Goal: Information Seeking & Learning: Learn about a topic

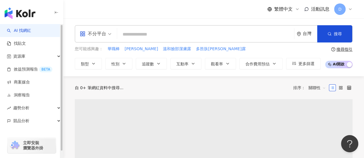
click at [139, 32] on input "search" at bounding box center [205, 34] width 172 height 11
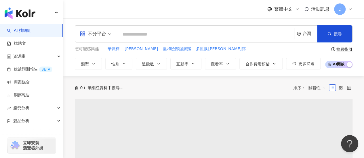
type input "*"
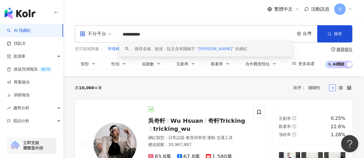
click at [170, 48] on div "搜尋名稱、敘述、貼文含有關鍵字 “ nancy tsia ” 的網紅" at bounding box center [191, 49] width 113 height 6
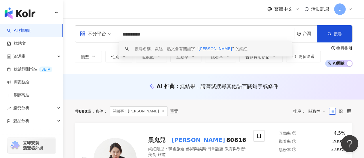
click at [160, 37] on input "**********" at bounding box center [205, 34] width 172 height 11
paste input "search"
type input "*******"
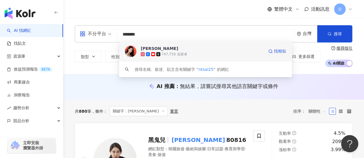
click at [227, 49] on span "Nancy" at bounding box center [202, 49] width 123 height 6
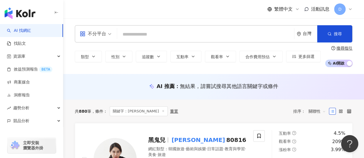
click at [165, 30] on input "search" at bounding box center [205, 34] width 172 height 11
click at [94, 55] on icon "button" at bounding box center [93, 56] width 5 height 5
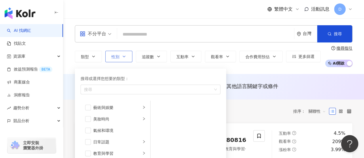
click at [116, 53] on button "性別" at bounding box center [118, 57] width 27 height 12
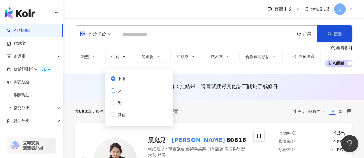
click at [117, 91] on span "女" at bounding box center [119, 91] width 9 height 6
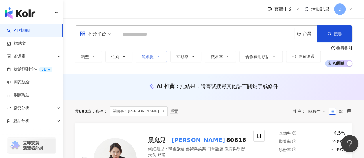
click at [154, 55] on button "追蹤數" at bounding box center [151, 57] width 31 height 12
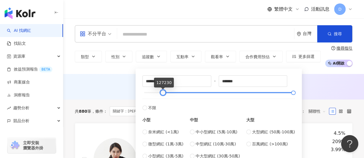
drag, startPoint x: 143, startPoint y: 92, endPoint x: 162, endPoint y: 93, distance: 19.0
click at [162, 93] on div at bounding box center [162, 92] width 3 height 3
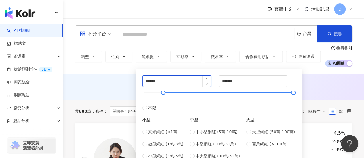
click at [167, 83] on input "******" at bounding box center [177, 81] width 68 height 11
type input "******"
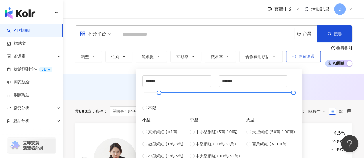
click at [300, 57] on span "更多篩選" at bounding box center [306, 56] width 16 height 5
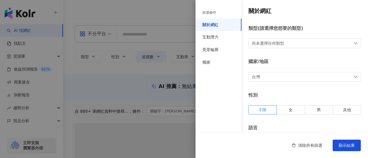
type input "******"
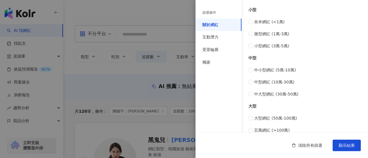
scroll to position [275, 0]
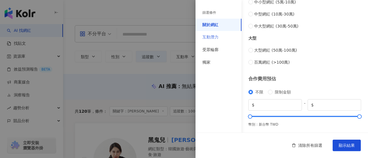
click at [219, 38] on div "互動潛力" at bounding box center [219, 37] width 46 height 13
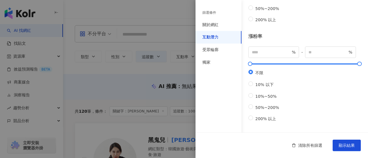
scroll to position [227, 0]
click at [222, 48] on div "受眾輪廓" at bounding box center [219, 50] width 46 height 13
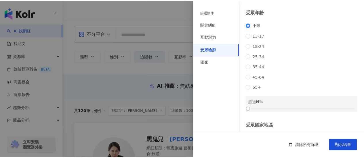
scroll to position [66, 0]
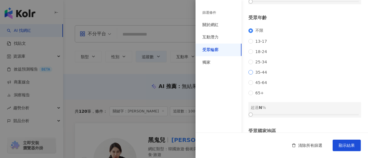
click at [263, 75] on span "35-44" at bounding box center [261, 72] width 16 height 5
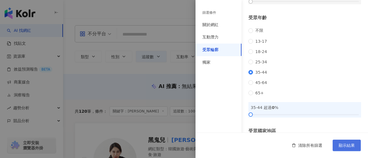
click at [346, 149] on button "顯示結果" at bounding box center [347, 146] width 28 height 12
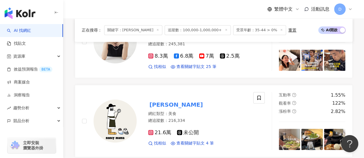
scroll to position [28, 0]
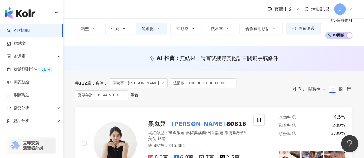
click at [162, 82] on icon at bounding box center [163, 83] width 3 height 3
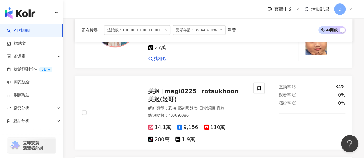
scroll to position [632, 0]
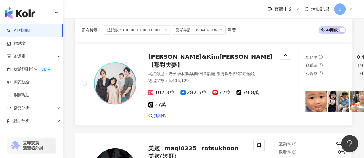
click at [185, 58] on span "Nico品筠&Kim京燁【那對夫妻】" at bounding box center [210, 60] width 125 height 15
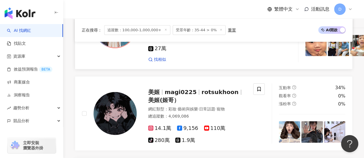
scroll to position [688, 0]
click at [193, 31] on span "受眾年齡：35-44 > 0%" at bounding box center [199, 30] width 53 height 10
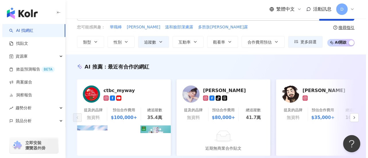
scroll to position [0, 0]
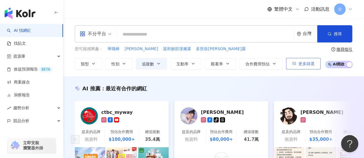
click at [306, 64] on span "更多篩選" at bounding box center [306, 64] width 16 height 5
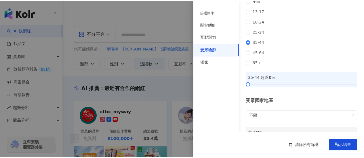
scroll to position [96, 0]
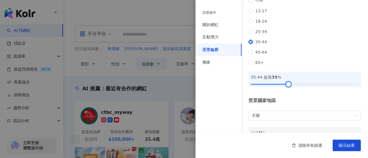
drag, startPoint x: 250, startPoint y: 91, endPoint x: 286, endPoint y: 92, distance: 36.0
click at [287, 86] on div at bounding box center [288, 84] width 3 height 3
click at [347, 146] on span "顯示結果" at bounding box center [347, 145] width 16 height 5
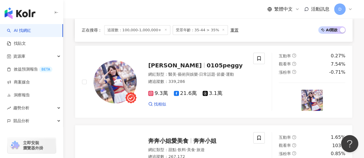
scroll to position [678, 0]
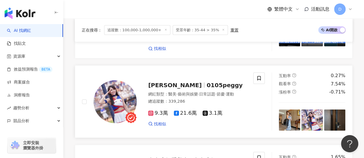
click at [187, 82] on span "Peggy 黃沛祺" at bounding box center [177, 85] width 58 height 7
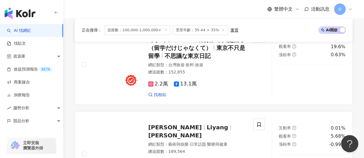
scroll to position [1183, 0]
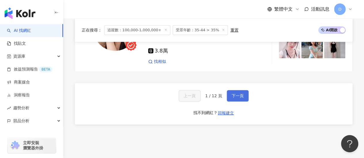
click at [236, 94] on span "下一頁" at bounding box center [237, 96] width 12 height 5
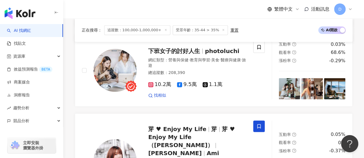
scroll to position [363, 0]
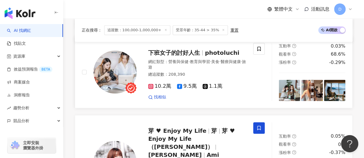
click at [199, 55] on span "下班女子的討好人生" at bounding box center [174, 52] width 52 height 7
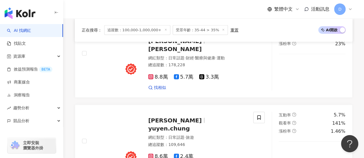
scroll to position [650, 0]
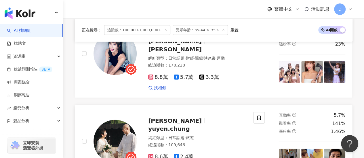
click at [178, 126] on span "yuyen.chung" at bounding box center [169, 129] width 42 height 7
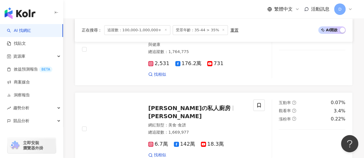
scroll to position [1097, 0]
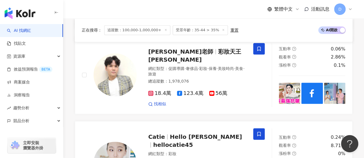
scroll to position [340, 0]
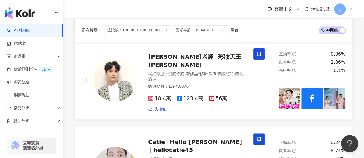
click at [183, 61] on span "彩妝天王Kevin" at bounding box center [194, 60] width 93 height 15
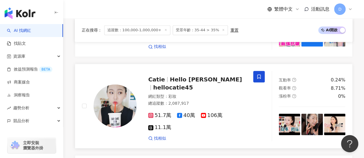
click at [161, 76] on span "Catie" at bounding box center [156, 79] width 17 height 7
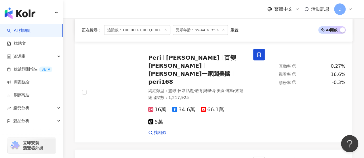
scroll to position [580, 0]
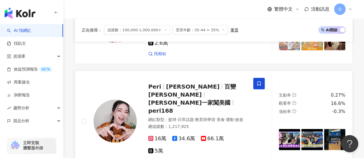
click at [167, 83] on span "沛莉" at bounding box center [192, 86] width 53 height 7
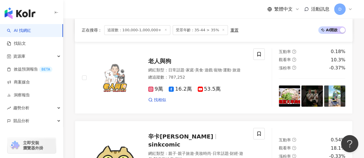
scroll to position [1145, 0]
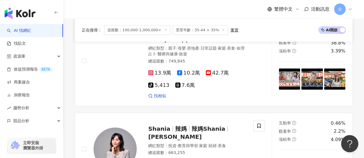
scroll to position [723, 0]
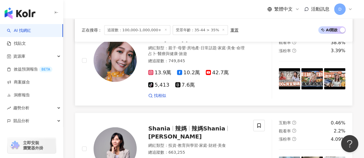
click at [177, 43] on span "haileyhsuqq" at bounding box center [167, 39] width 39 height 7
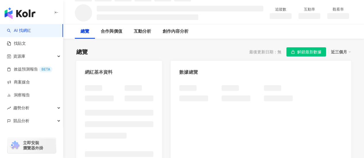
scroll to position [37, 0]
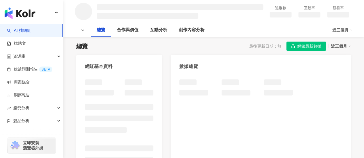
click at [317, 46] on span "解鎖最新數據" at bounding box center [309, 46] width 24 height 9
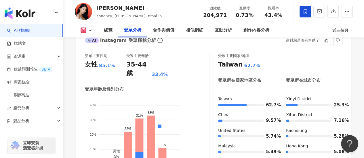
scroll to position [538, 0]
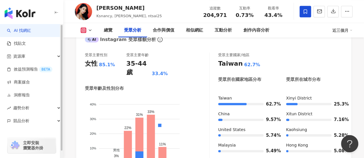
click at [31, 28] on link "AI 找網紅" at bounding box center [19, 31] width 24 height 6
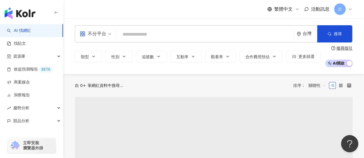
click at [143, 36] on input "search" at bounding box center [205, 34] width 172 height 11
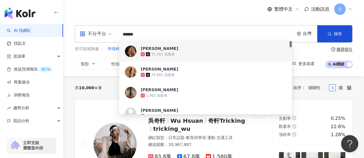
click at [168, 34] on input "******" at bounding box center [205, 34] width 172 height 11
paste input "**********"
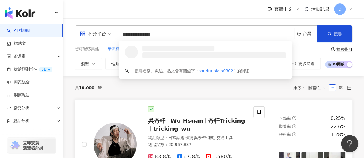
type input "**********"
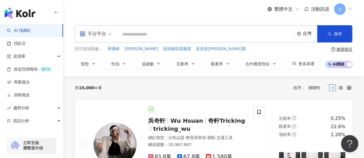
click at [177, 32] on input "search" at bounding box center [205, 34] width 172 height 11
paste input "**********"
type input "**********"
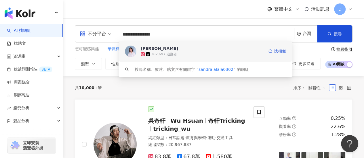
click at [210, 49] on span "Sandra Hsu" at bounding box center [202, 49] width 123 height 6
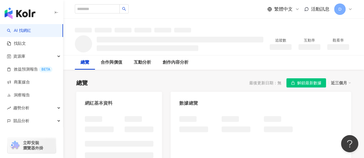
click at [308, 79] on span "解鎖最新數據" at bounding box center [309, 83] width 24 height 9
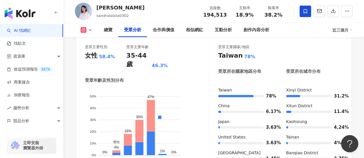
scroll to position [546, 0]
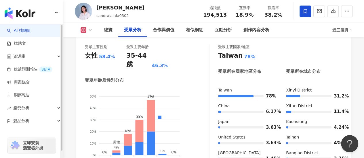
click at [31, 28] on link "AI 找網紅" at bounding box center [19, 31] width 24 height 6
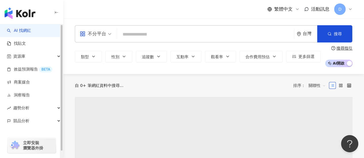
click at [150, 36] on input "search" at bounding box center [205, 34] width 172 height 11
paste input "**********"
type input "**********"
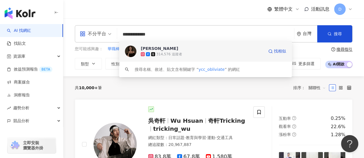
click at [197, 53] on div "314,576 追蹤者" at bounding box center [202, 54] width 123 height 6
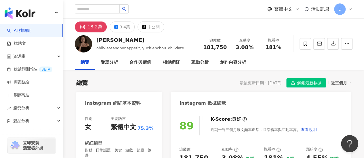
click at [298, 82] on span "解鎖最新數據" at bounding box center [309, 83] width 24 height 9
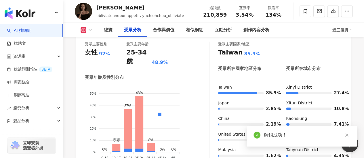
scroll to position [549, 0]
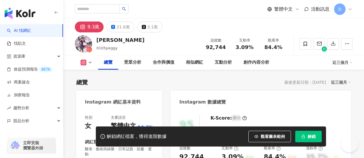
click at [309, 133] on button "解鎖" at bounding box center [308, 137] width 26 height 12
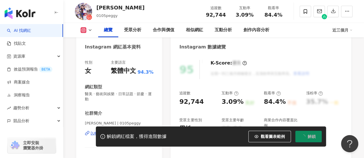
scroll to position [254, 0]
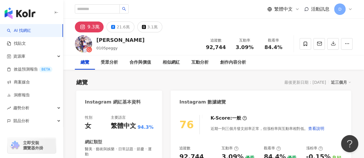
click at [94, 25] on div "9.3萬" at bounding box center [93, 27] width 12 height 8
click at [112, 41] on div "Peggy 黃沛祺" at bounding box center [120, 40] width 48 height 7
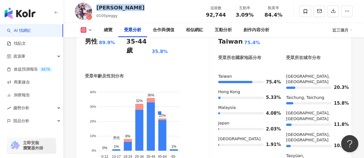
scroll to position [556, 0]
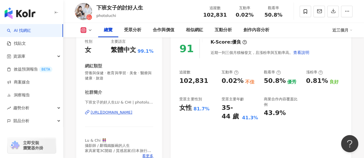
scroll to position [30, 0]
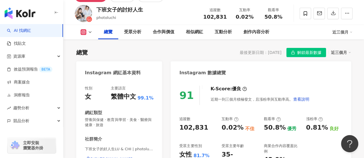
click at [302, 51] on span "解鎖最新數據" at bounding box center [309, 52] width 24 height 9
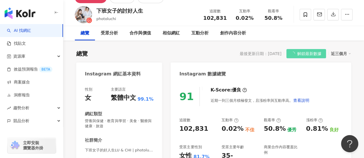
scroll to position [0, 0]
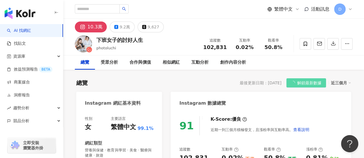
click at [87, 29] on div "10.3萬" at bounding box center [94, 27] width 15 height 8
click at [93, 27] on div "10.3萬" at bounding box center [94, 27] width 15 height 8
click at [102, 26] on button "10.3萬" at bounding box center [91, 27] width 32 height 11
click at [121, 40] on div "下班女子的討好人生" at bounding box center [119, 40] width 47 height 7
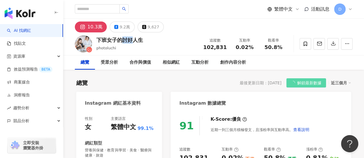
click at [121, 40] on div "下班女子的討好人生" at bounding box center [119, 40] width 47 height 7
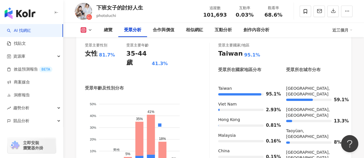
scroll to position [551, 0]
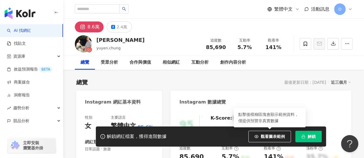
click at [305, 137] on button "解鎖" at bounding box center [308, 137] width 26 height 12
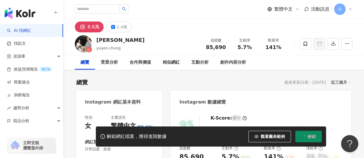
click at [93, 27] on div "8.6萬" at bounding box center [93, 27] width 12 height 8
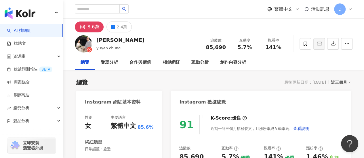
click at [101, 40] on div "鍾玉燕" at bounding box center [120, 40] width 48 height 7
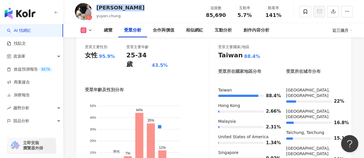
scroll to position [551, 0]
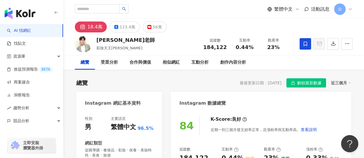
click at [299, 83] on span "解鎖最新數據" at bounding box center [309, 83] width 24 height 9
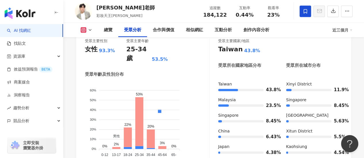
scroll to position [553, 0]
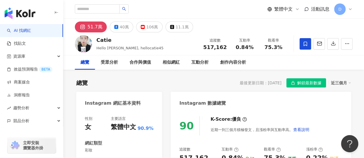
click at [308, 83] on span "解鎖最新數據" at bounding box center [309, 83] width 24 height 9
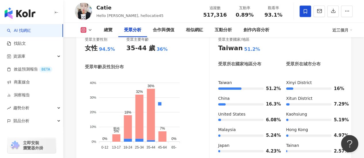
scroll to position [552, 0]
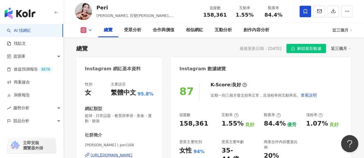
scroll to position [29, 0]
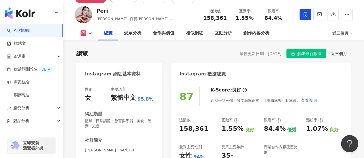
click at [304, 54] on span "解鎖最新數據" at bounding box center [309, 53] width 24 height 9
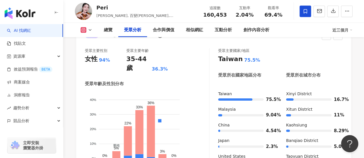
scroll to position [547, 0]
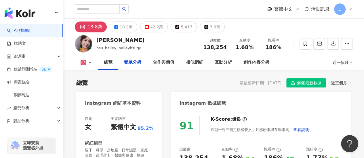
scroll to position [559, 0]
